Goal: Task Accomplishment & Management: Complete application form

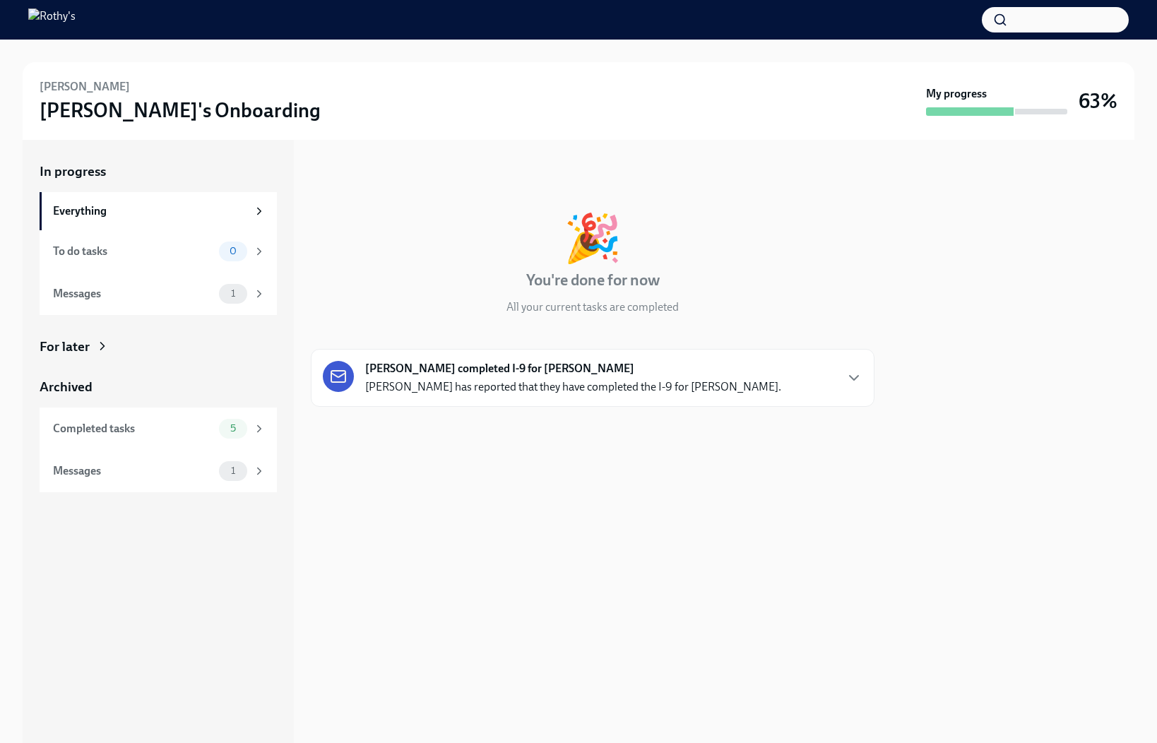
click at [460, 377] on div "Ruth Ortega completed I-9 for Ash Hawkins Ruth Ortega has reported that they ha…" at bounding box center [573, 378] width 416 height 34
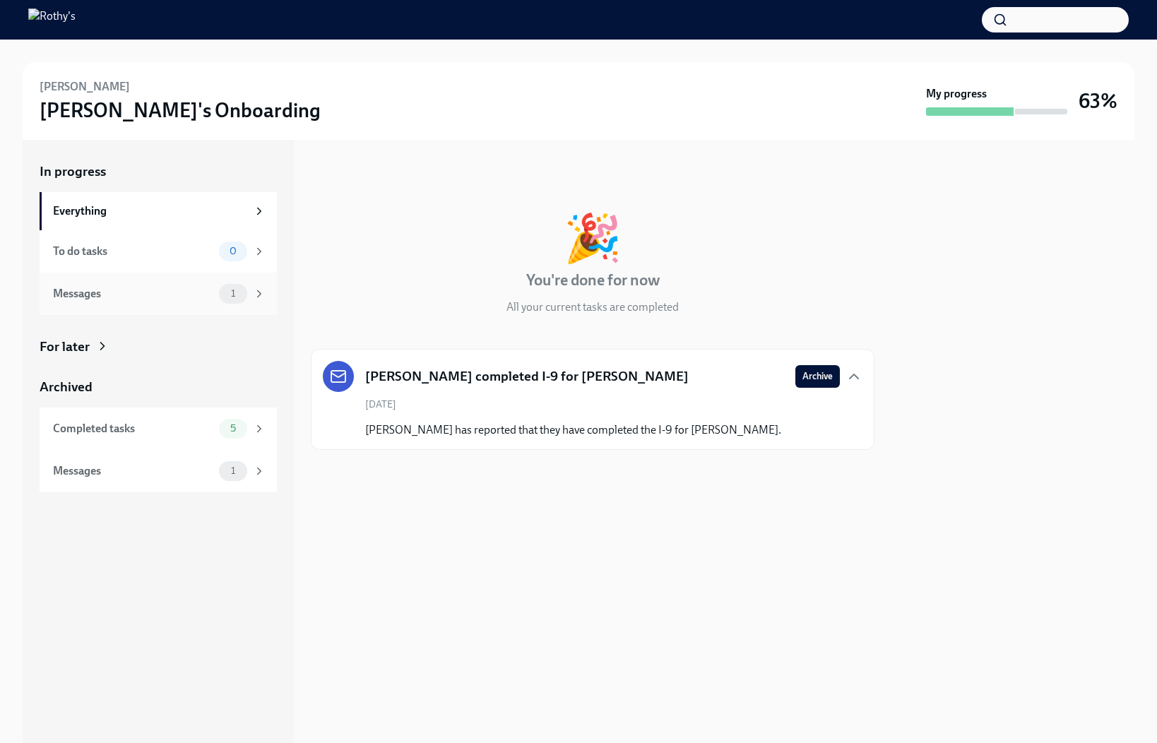
click at [213, 278] on div "Messages 1" at bounding box center [158, 294] width 237 height 42
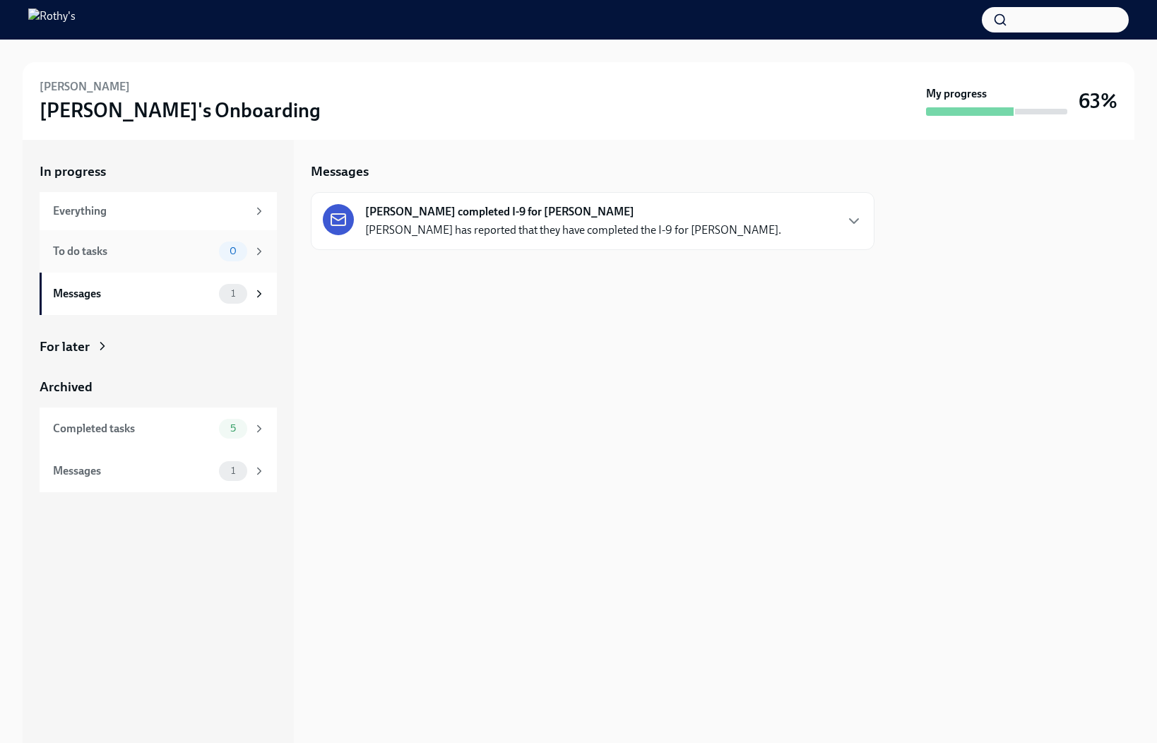
click at [190, 254] on div "To do tasks" at bounding box center [133, 252] width 160 height 16
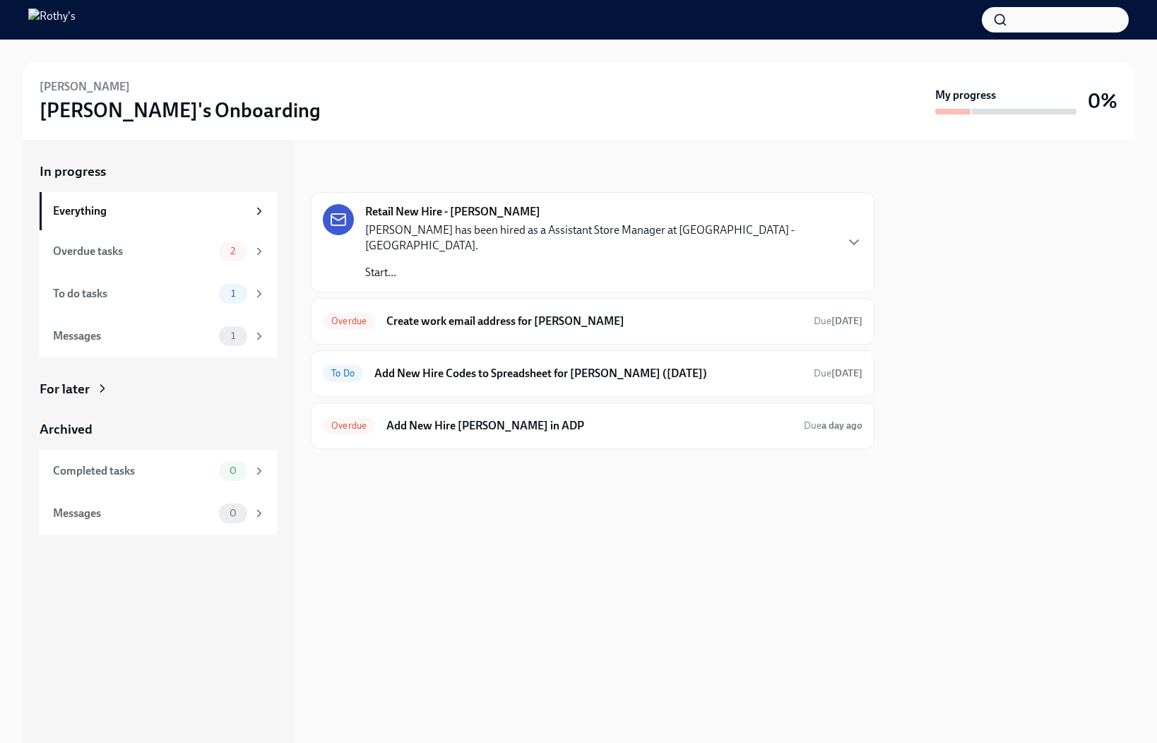
click at [652, 383] on div "Retail New Hire - [PERSON_NAME] [PERSON_NAME] has been hired as a Assistant Sto…" at bounding box center [593, 320] width 564 height 257
click at [650, 418] on h6 "Add New Hire [PERSON_NAME] in ADP" at bounding box center [589, 426] width 406 height 16
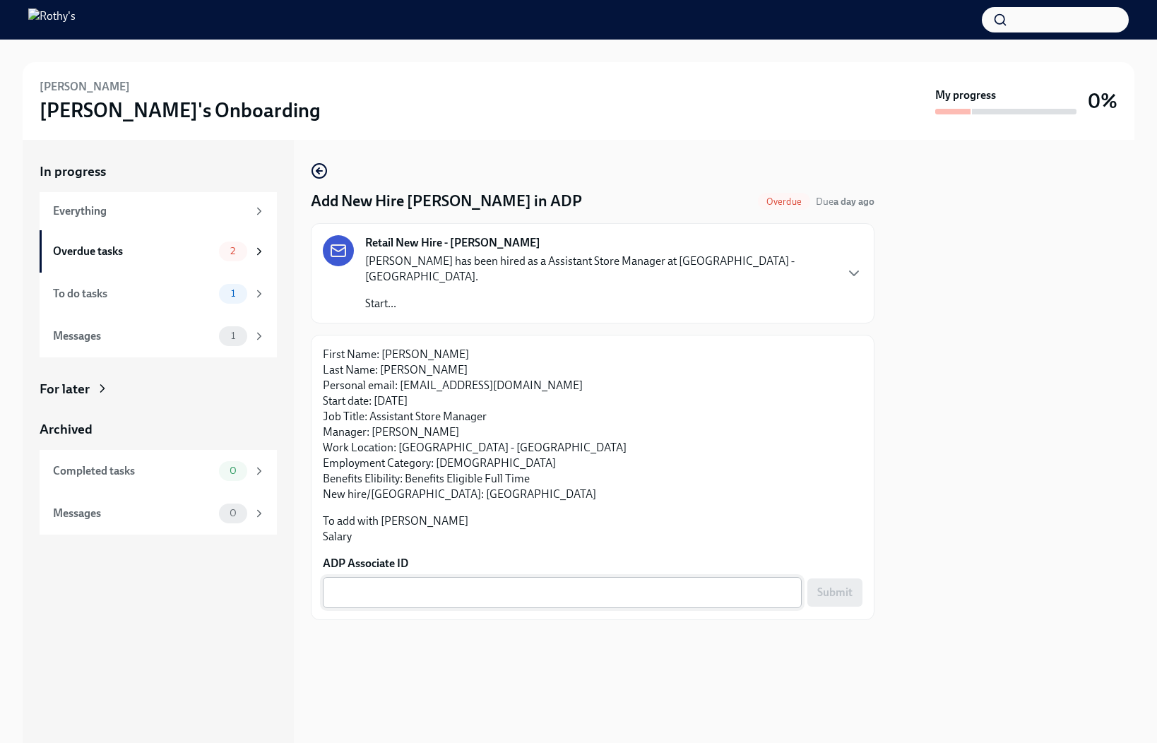
click at [518, 584] on textarea "ADP Associate ID" at bounding box center [562, 592] width 462 height 17
paste textarea "[EMAIL_ADDRESS][DOMAIN_NAME]"
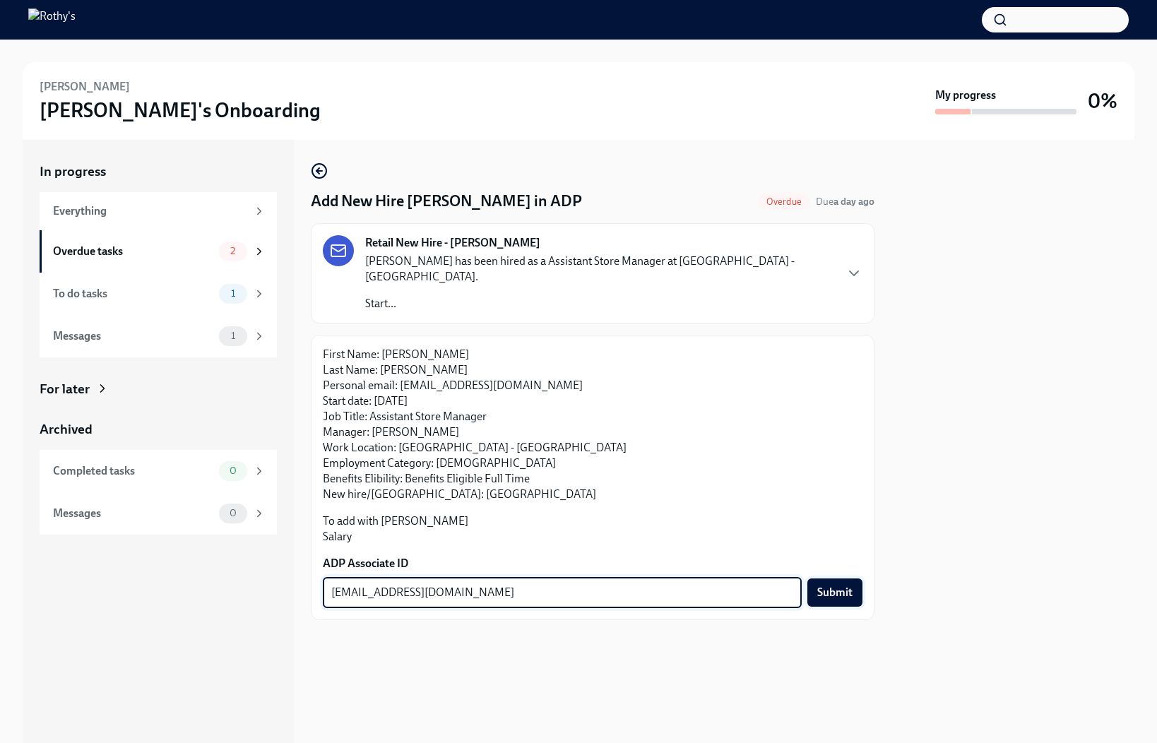
type textarea "[EMAIL_ADDRESS][DOMAIN_NAME]"
click at [843, 585] on span "Submit" at bounding box center [834, 592] width 35 height 14
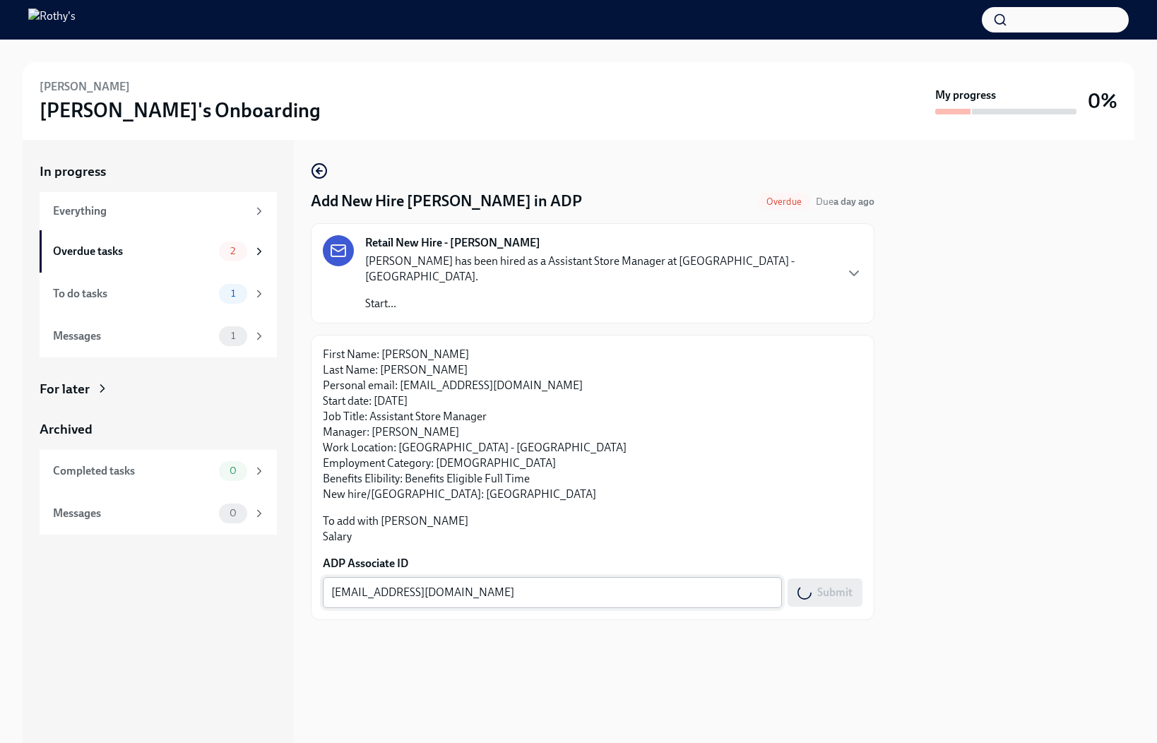
drag, startPoint x: 656, startPoint y: 590, endPoint x: 602, endPoint y: 562, distance: 61.0
click at [602, 577] on div "[EMAIL_ADDRESS][DOMAIN_NAME] x ​" at bounding box center [552, 592] width 459 height 31
type textarea "[EMAIL_ADDRESS][DOMAIN_NAME]"
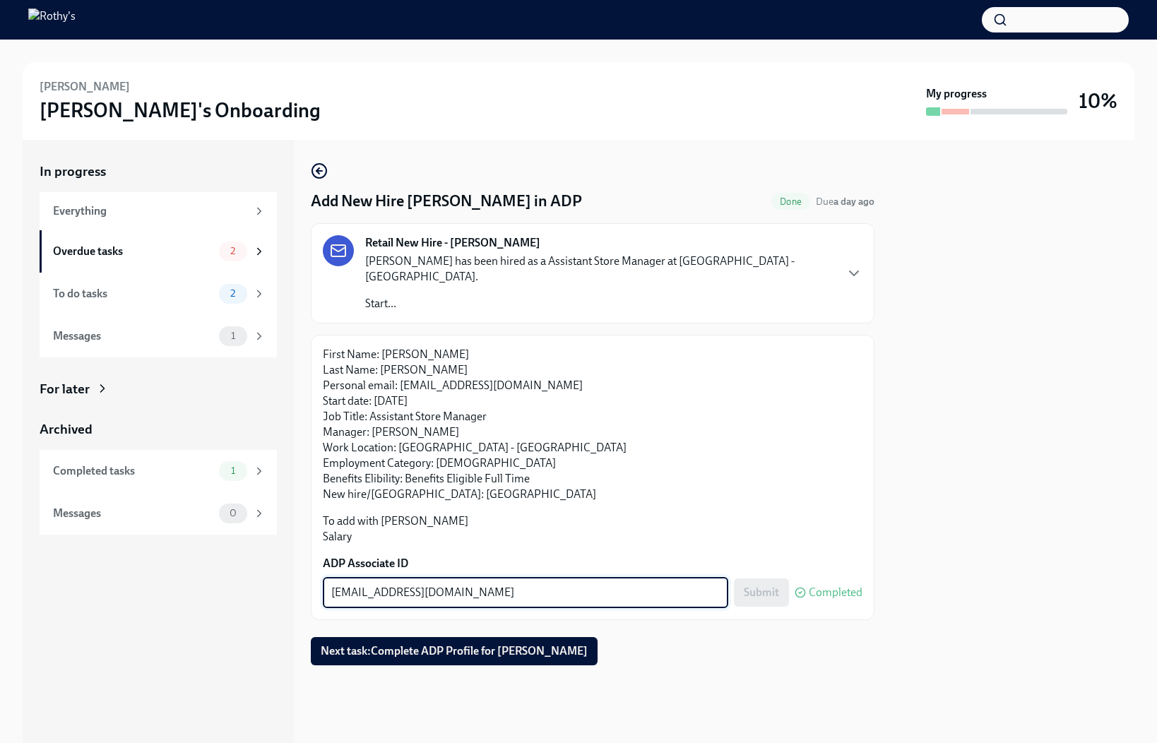
drag, startPoint x: 578, startPoint y: 574, endPoint x: 458, endPoint y: 574, distance: 120.8
click at [458, 584] on textarea "[EMAIL_ADDRESS][DOMAIN_NAME]" at bounding box center [525, 592] width 388 height 17
paste textarea "5O3YJP3ZD"
type textarea "5O3YJP3ZD"
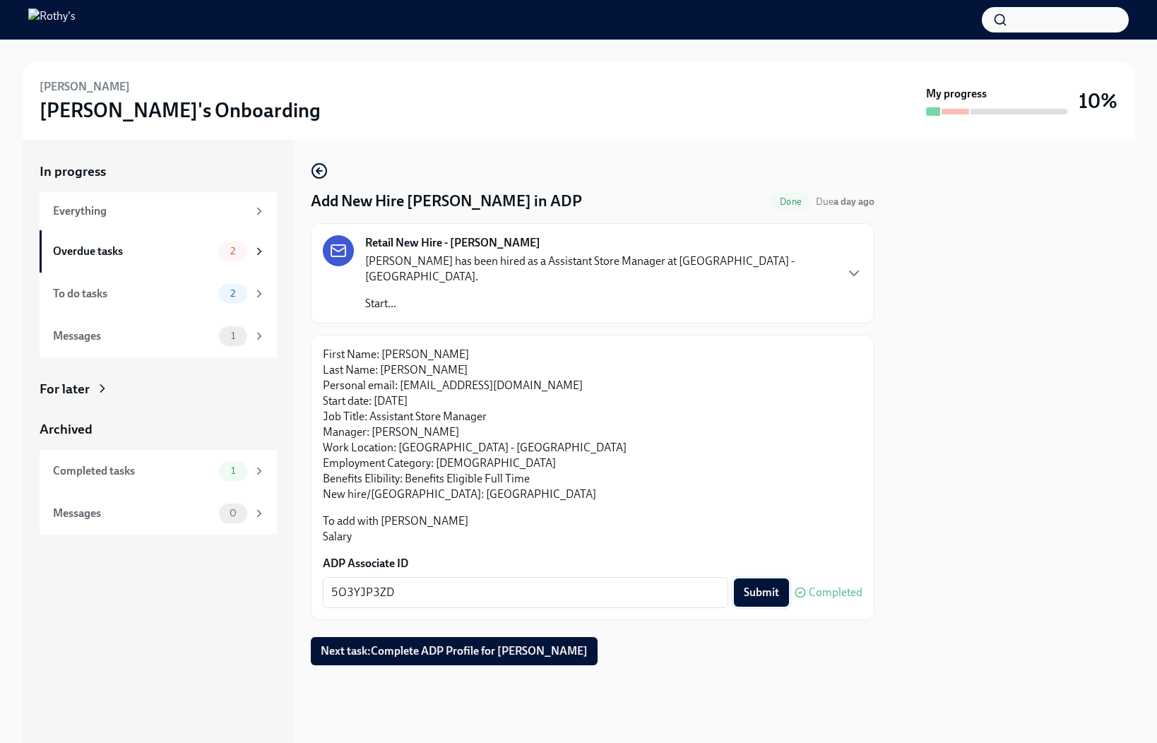
click at [768, 585] on span "Submit" at bounding box center [761, 592] width 35 height 14
click at [150, 252] on div "Overdue tasks" at bounding box center [133, 252] width 160 height 16
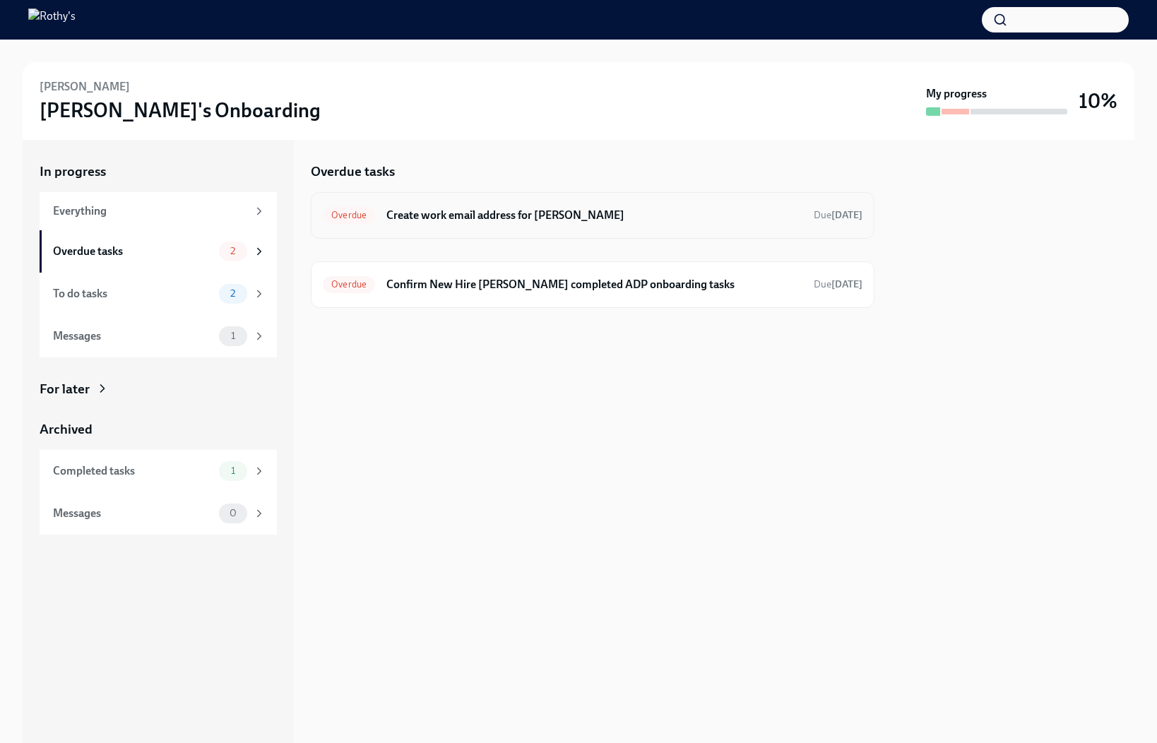
click at [503, 216] on h6 "Create work email address for [PERSON_NAME]" at bounding box center [594, 216] width 416 height 16
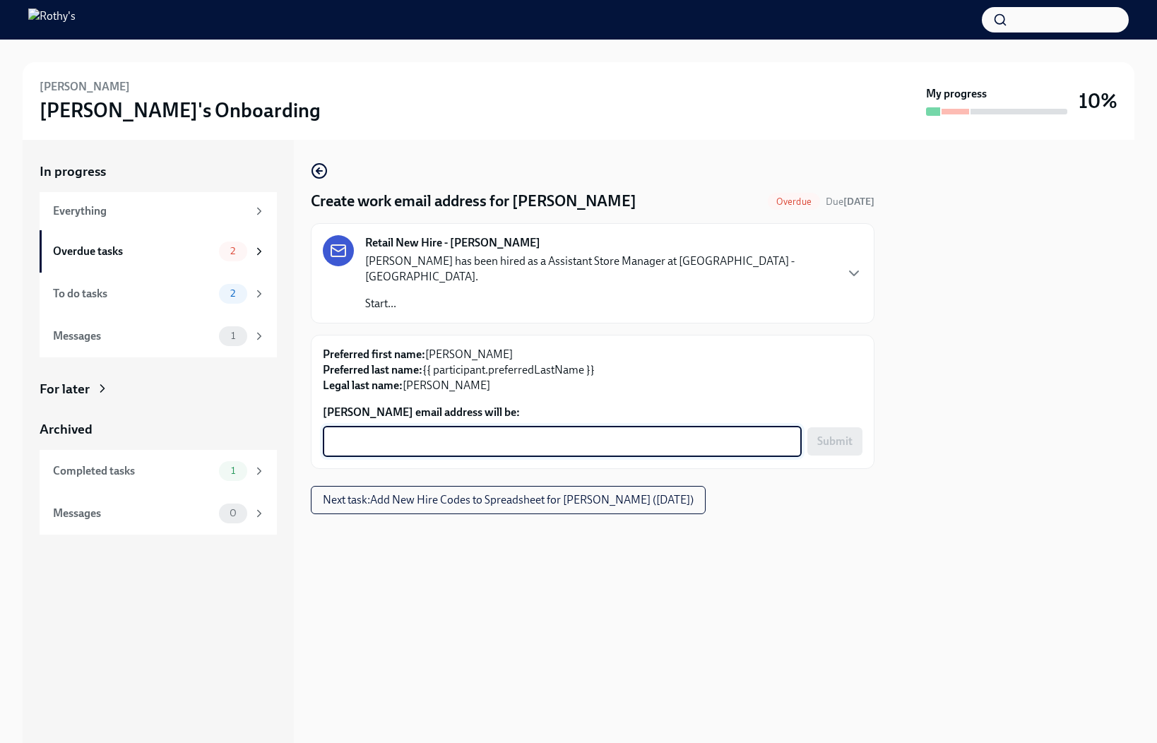
click at [554, 433] on textarea "[PERSON_NAME] email address will be:" at bounding box center [562, 441] width 462 height 17
paste textarea "[EMAIL_ADDRESS][DOMAIN_NAME]"
type textarea "[EMAIL_ADDRESS][DOMAIN_NAME]"
click at [835, 437] on button "Submit" at bounding box center [834, 441] width 55 height 28
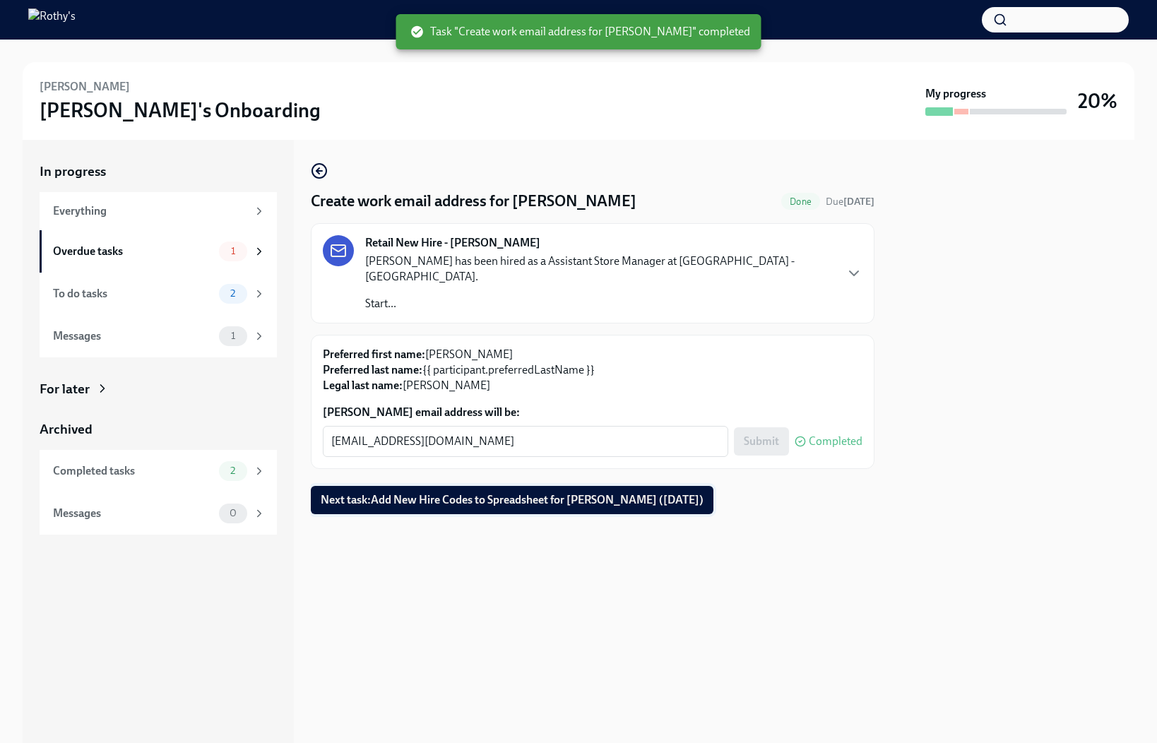
click at [410, 493] on span "Next task : Add New Hire Codes to Spreadsheet for [PERSON_NAME] ([DATE])" at bounding box center [512, 500] width 383 height 14
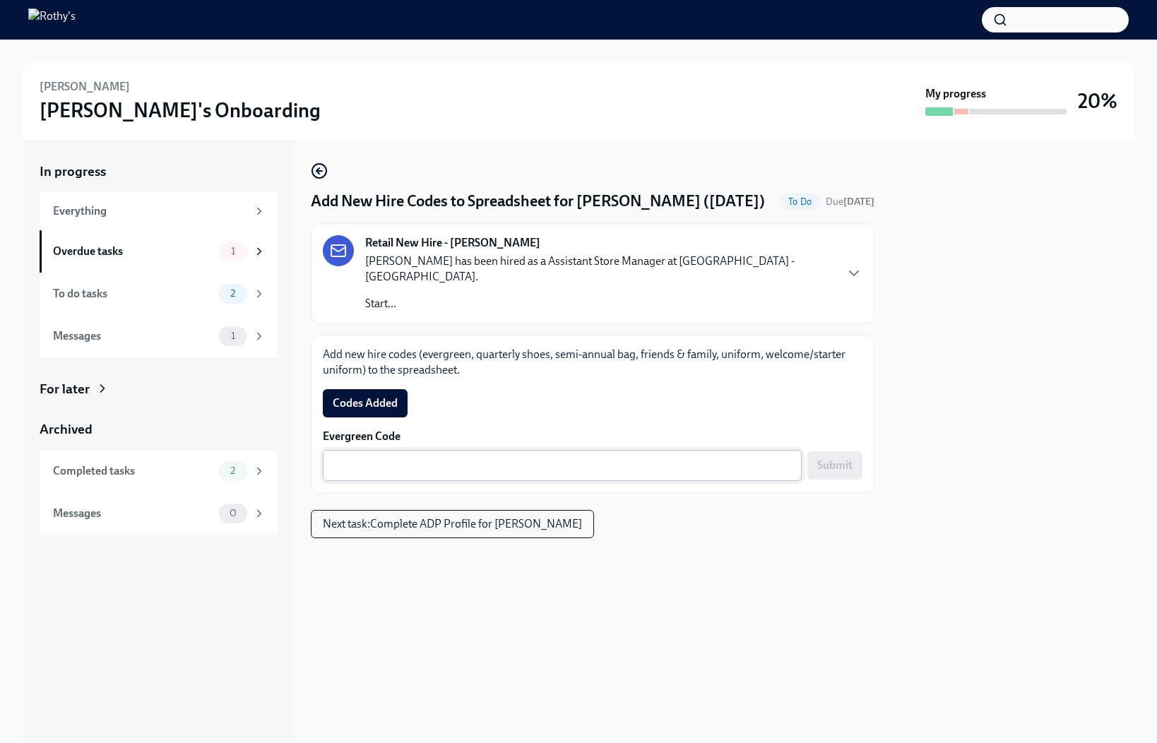
click at [768, 457] on textarea "Evergreen Code" at bounding box center [562, 465] width 462 height 17
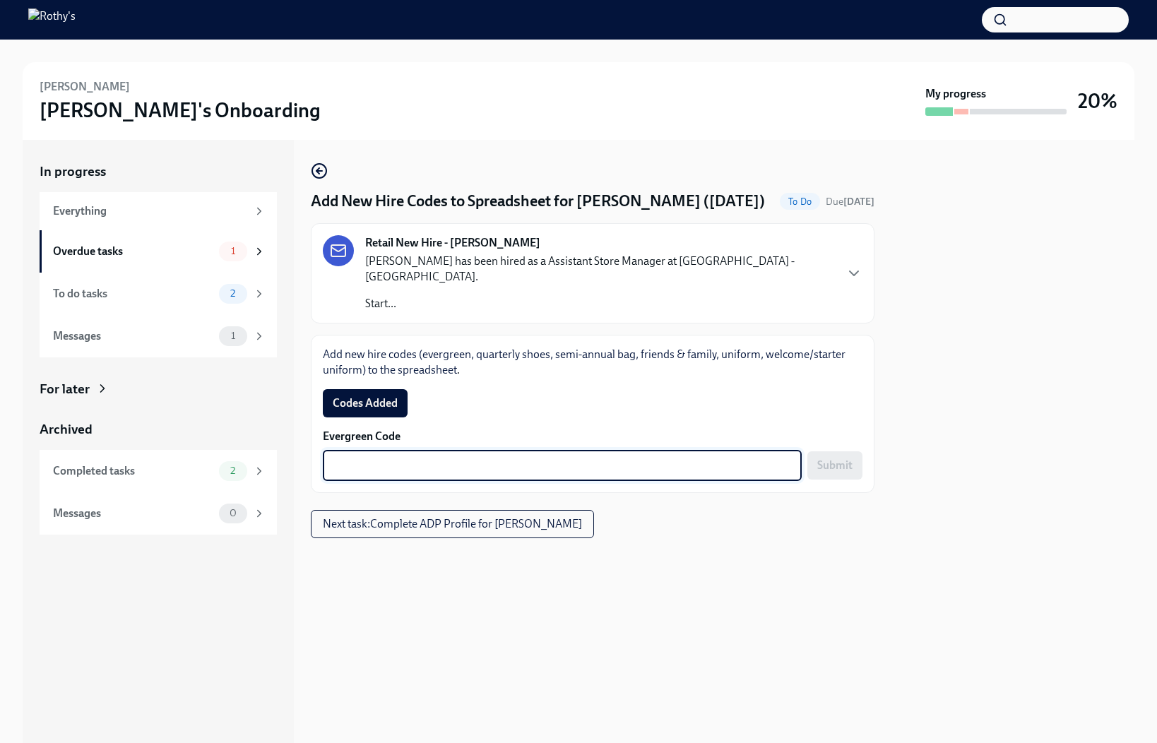
paste textarea "E-FF-9K2M45"
type textarea "E-FF-9K2M45"
click at [843, 458] on span "Submit" at bounding box center [834, 465] width 35 height 14
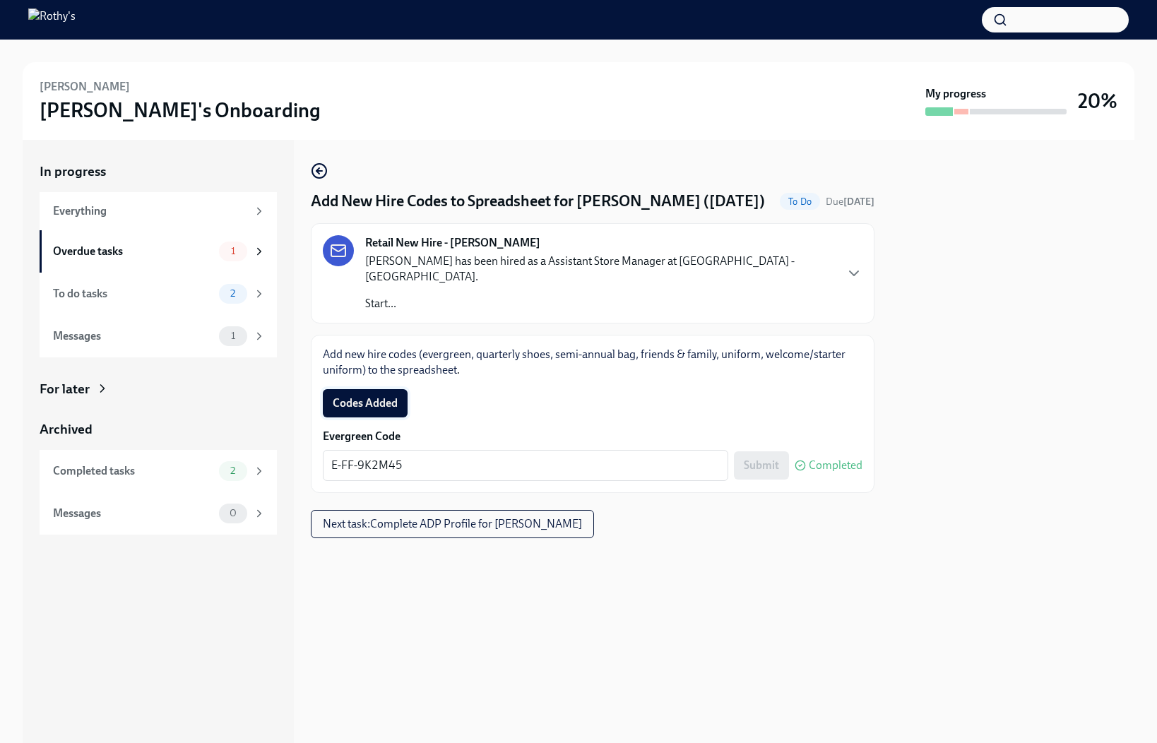
click at [377, 396] on span "Codes Added" at bounding box center [365, 403] width 65 height 14
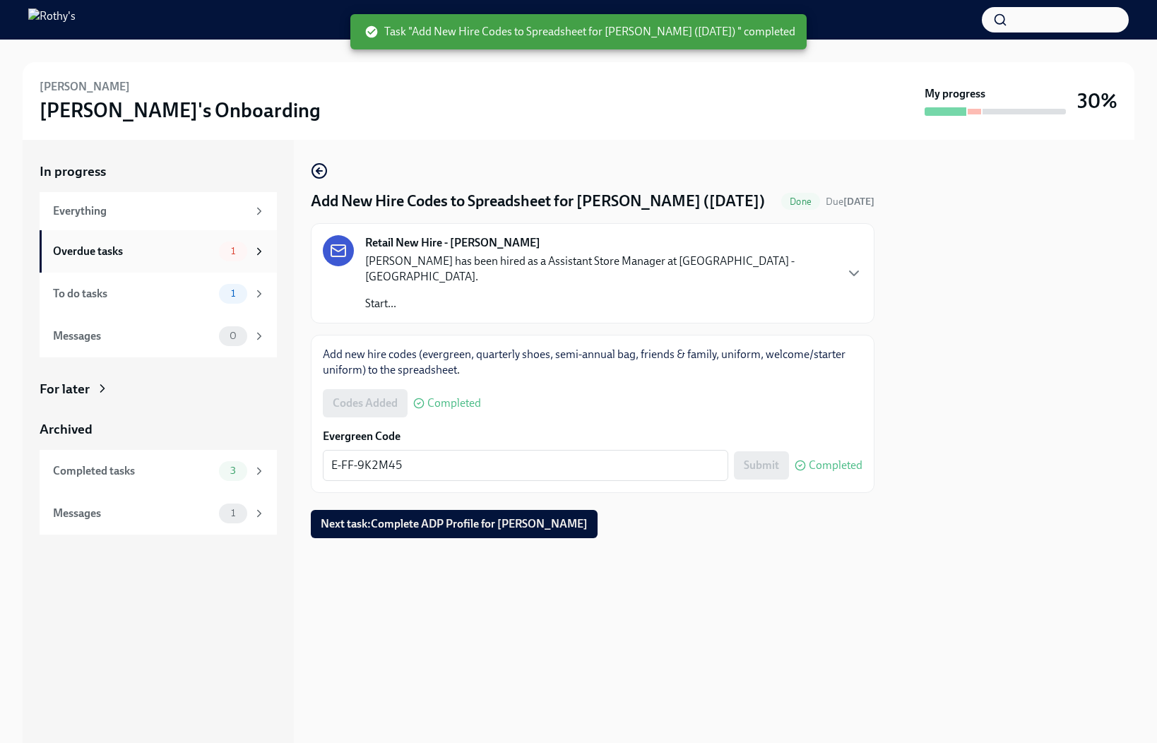
click at [167, 264] on div "Overdue tasks 1" at bounding box center [158, 251] width 237 height 42
